Goal: Task Accomplishment & Management: Use online tool/utility

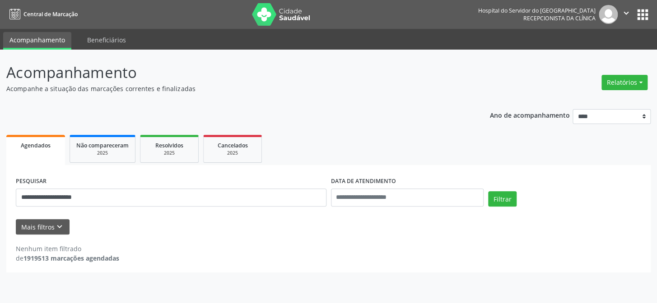
click at [488, 191] on button "Filtrar" at bounding box center [502, 198] width 28 height 15
click at [99, 194] on input "**********" at bounding box center [171, 198] width 311 height 18
type input "*"
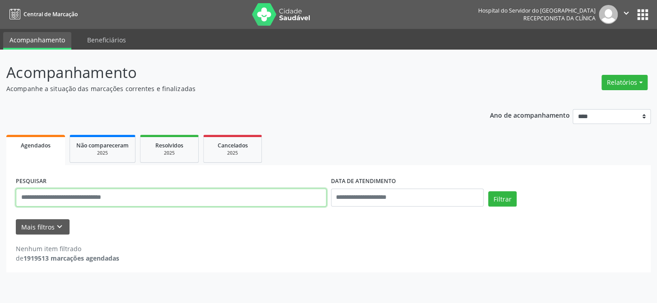
click at [30, 196] on input "text" at bounding box center [171, 198] width 311 height 18
click at [488, 191] on button "Filtrar" at bounding box center [502, 198] width 28 height 15
click at [77, 196] on input "**********" at bounding box center [171, 198] width 311 height 18
type input "*"
click at [627, 82] on button "Relatórios" at bounding box center [624, 82] width 46 height 15
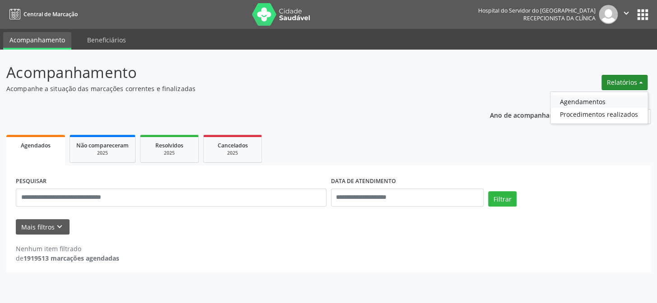
click at [605, 97] on link "Agendamentos" at bounding box center [598, 101] width 97 height 13
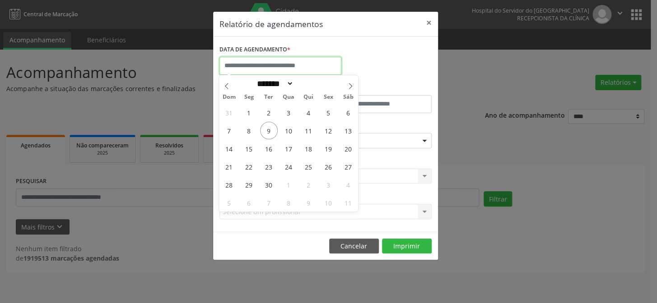
click at [244, 64] on input "text" at bounding box center [280, 66] width 122 height 18
click at [268, 128] on span "9" at bounding box center [269, 131] width 18 height 18
type input "**********"
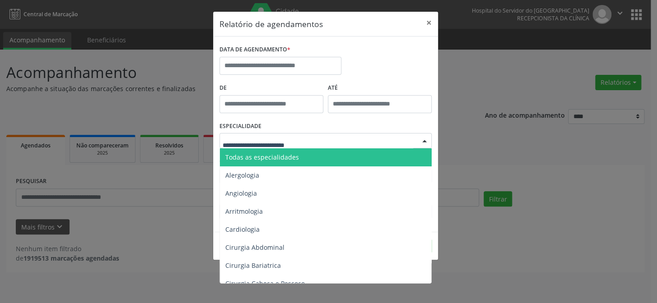
click at [424, 139] on div at bounding box center [425, 141] width 14 height 15
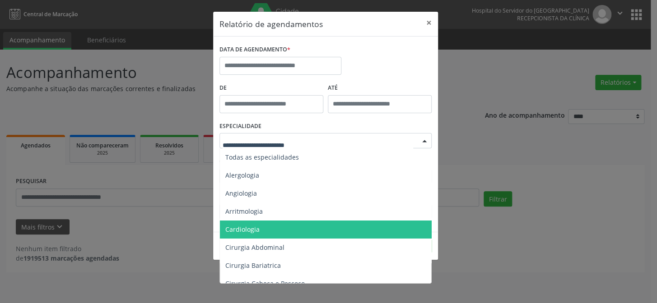
click at [303, 223] on span "Cardiologia" at bounding box center [326, 230] width 213 height 18
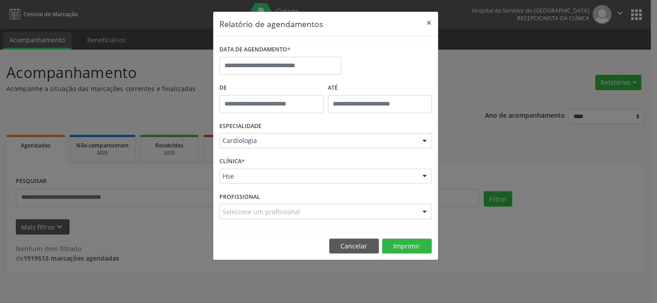
click at [424, 140] on div at bounding box center [425, 141] width 14 height 15
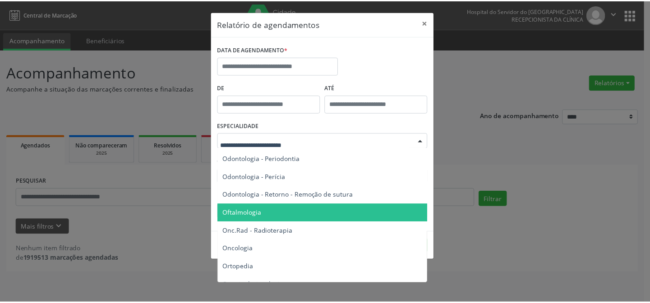
scroll to position [1231, 0]
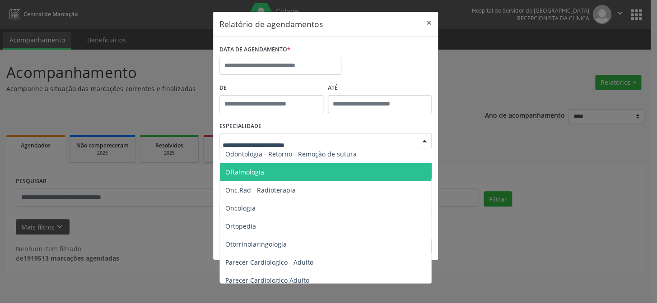
click at [326, 173] on span "Oftalmologia" at bounding box center [326, 172] width 213 height 18
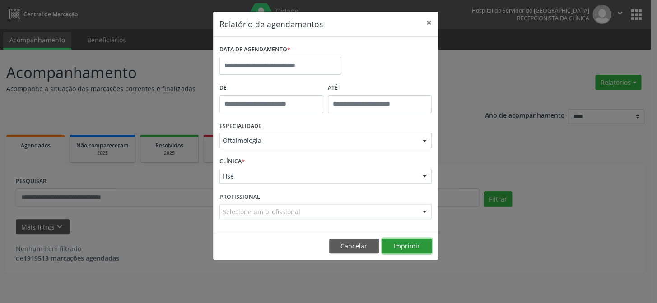
click at [414, 246] on button "Imprimir" at bounding box center [407, 246] width 50 height 15
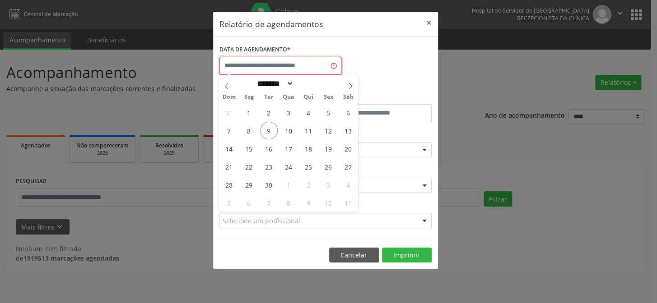
click at [268, 68] on input "text" at bounding box center [280, 66] width 122 height 18
click at [267, 130] on span "9" at bounding box center [269, 131] width 18 height 18
type input "**********"
click at [267, 130] on span "9" at bounding box center [269, 131] width 18 height 18
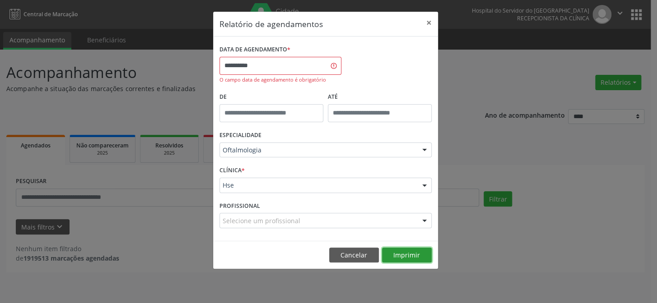
click at [418, 256] on button "Imprimir" at bounding box center [407, 255] width 50 height 15
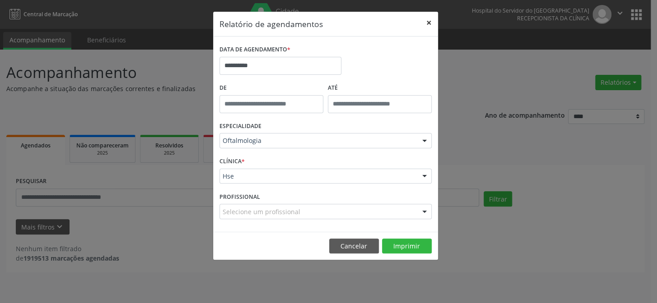
click at [432, 22] on button "×" at bounding box center [429, 23] width 18 height 22
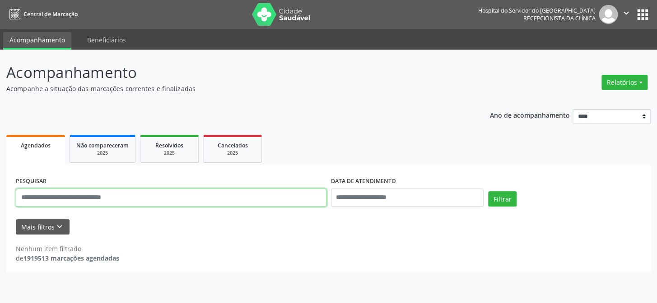
click at [20, 196] on input "text" at bounding box center [171, 198] width 311 height 18
click at [488, 191] on button "Filtrar" at bounding box center [502, 198] width 28 height 15
click at [79, 198] on input "**********" at bounding box center [171, 198] width 311 height 18
type input "*"
click at [488, 191] on button "Filtrar" at bounding box center [502, 198] width 28 height 15
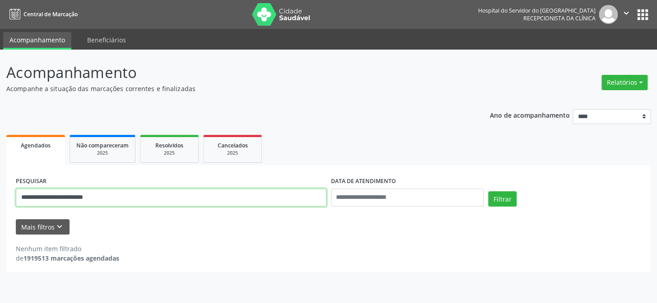
click at [112, 198] on input "**********" at bounding box center [171, 198] width 311 height 18
type input "**********"
click at [488, 191] on button "Filtrar" at bounding box center [502, 198] width 28 height 15
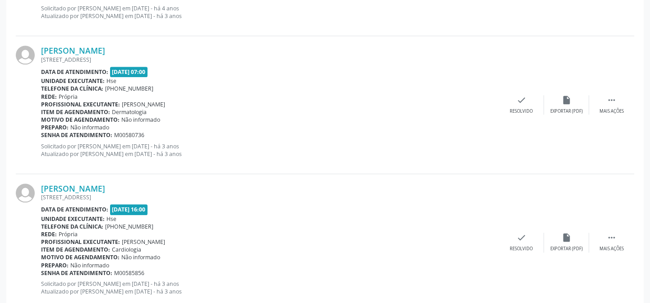
scroll to position [2074, 0]
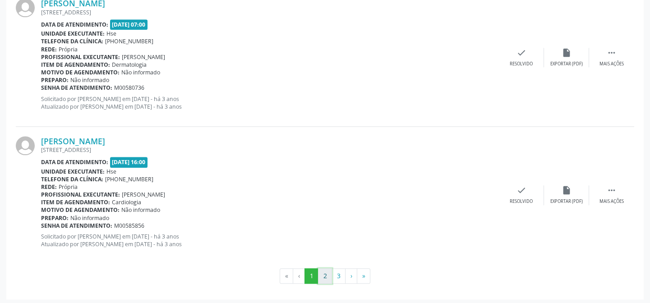
click at [326, 271] on button "2" at bounding box center [325, 276] width 14 height 15
click at [340, 272] on button "3" at bounding box center [339, 276] width 14 height 15
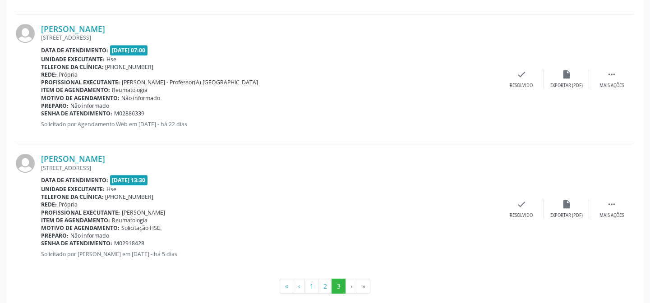
scroll to position [1232, 0]
